Goal: Check status: Check status

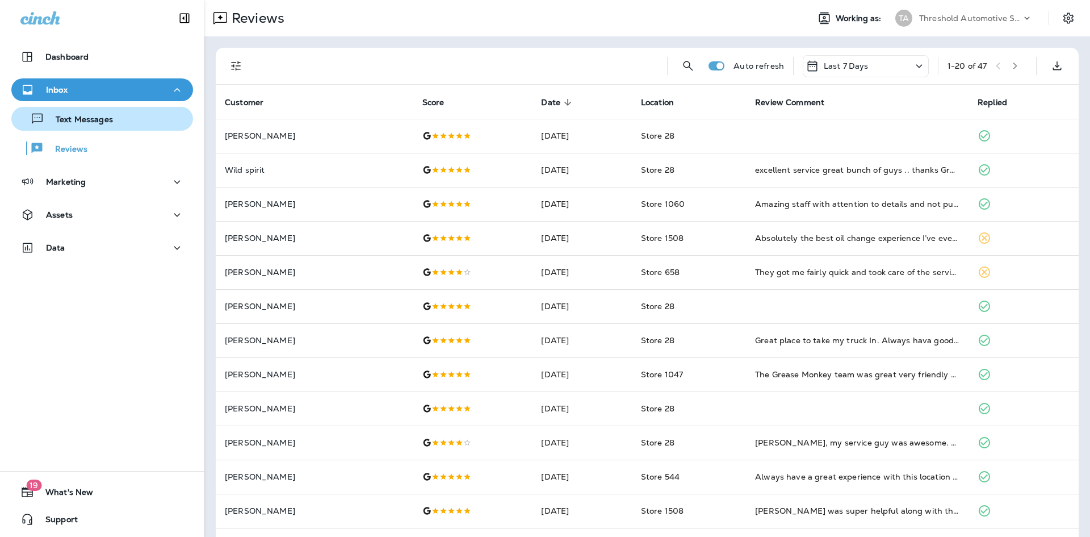
click at [76, 118] on p "Text Messages" at bounding box center [78, 120] width 69 height 11
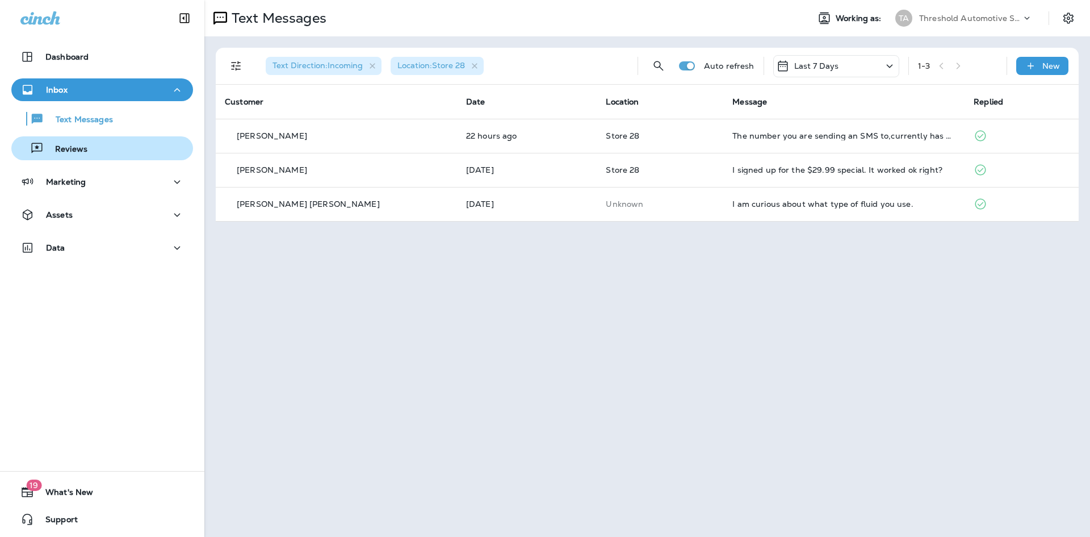
click at [52, 146] on p "Reviews" at bounding box center [66, 149] width 44 height 11
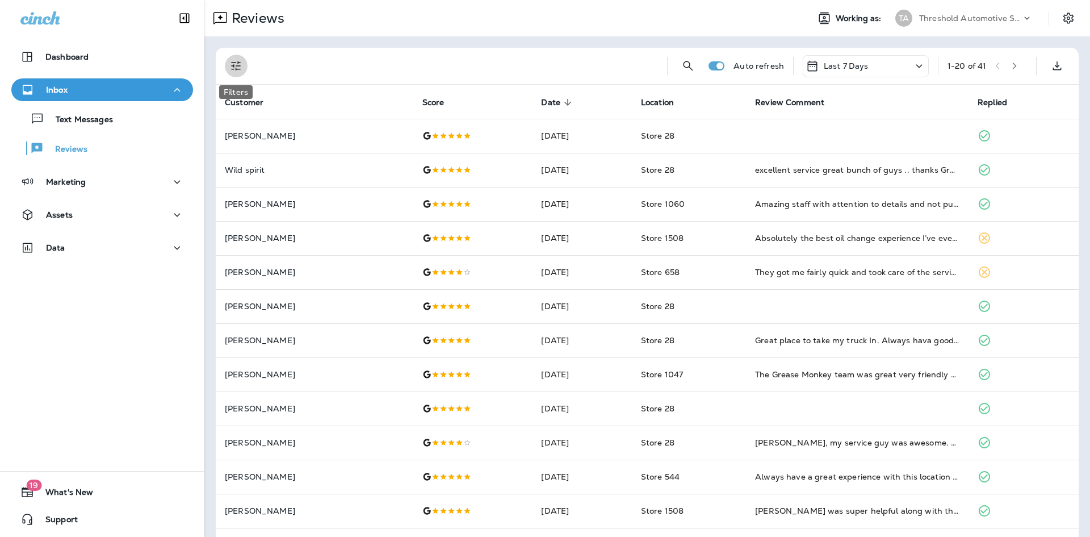
click at [241, 70] on icon "Filters" at bounding box center [236, 66] width 14 height 14
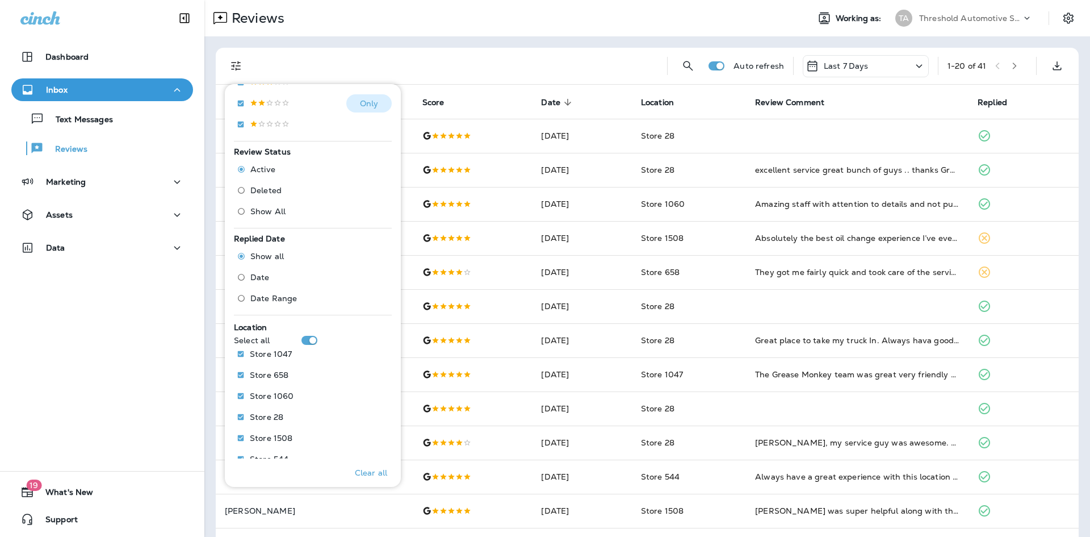
scroll to position [312, 0]
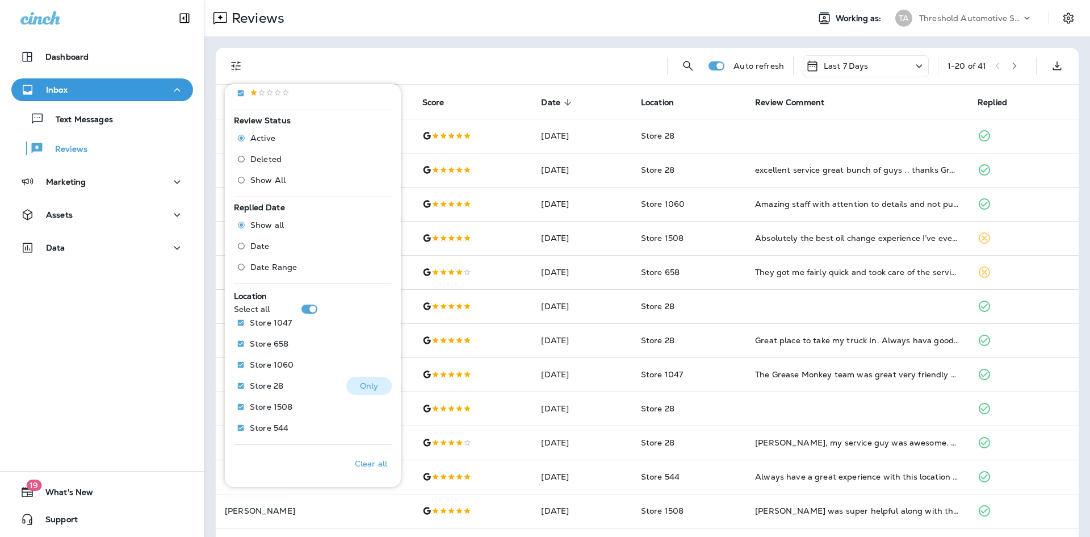
click at [367, 387] on p "Only" at bounding box center [369, 385] width 19 height 9
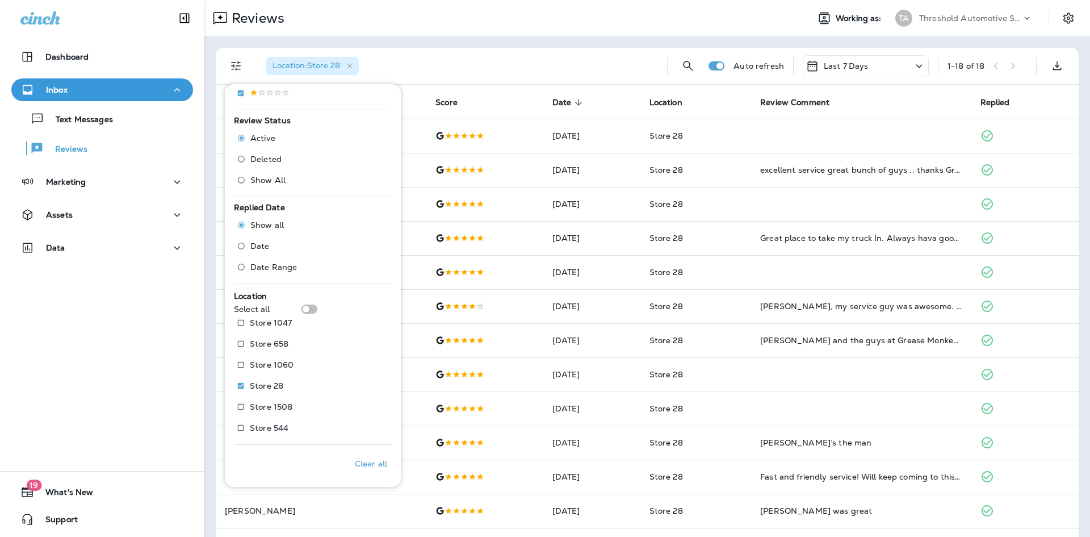
click at [462, 64] on div "Location : Store 28" at bounding box center [457, 66] width 401 height 36
